Goal: Information Seeking & Learning: Learn about a topic

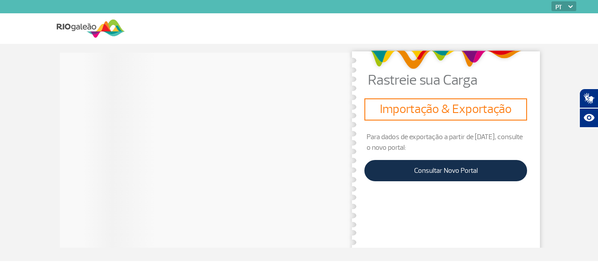
drag, startPoint x: 376, startPoint y: 134, endPoint x: 455, endPoint y: 150, distance: 80.9
click at [455, 150] on p "Para dados de exportação a partir de [DATE], consulte o novo portal:" at bounding box center [445, 142] width 163 height 21
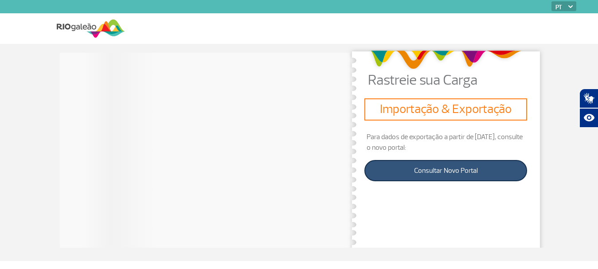
click at [416, 173] on link "Consultar Novo Portal" at bounding box center [445, 170] width 163 height 21
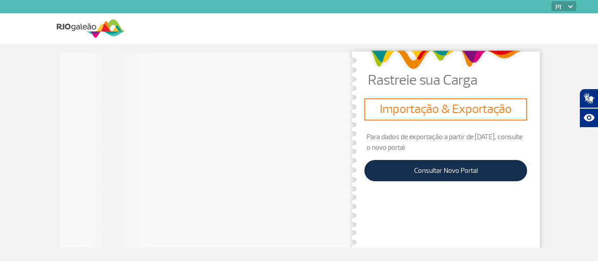
click at [92, 26] on img at bounding box center [91, 29] width 68 height 22
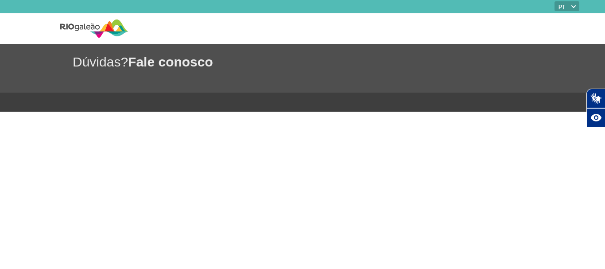
drag, startPoint x: 128, startPoint y: 39, endPoint x: 109, endPoint y: 31, distance: 19.5
click at [126, 38] on img at bounding box center [94, 29] width 68 height 22
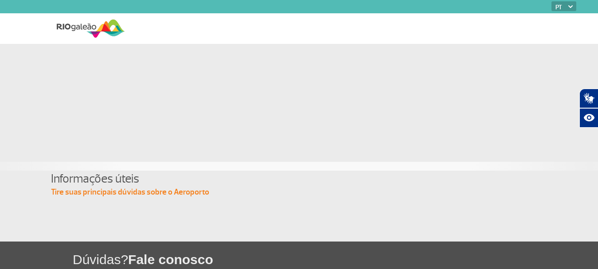
click at [97, 25] on img at bounding box center [91, 29] width 68 height 22
click at [156, 190] on p "Tire suas principais dúvidas sobre o Aeroporto" at bounding box center [299, 192] width 496 height 11
click at [84, 170] on div at bounding box center [299, 166] width 598 height 9
click at [84, 179] on h4 "Informações úteis" at bounding box center [299, 179] width 496 height 16
click at [113, 249] on div "Dúvidas? Fale conosco" at bounding box center [299, 265] width 598 height 49
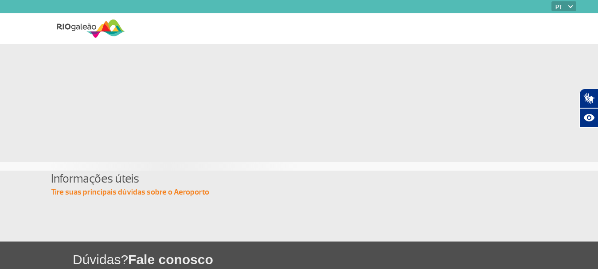
scroll to position [40, 0]
